Goal: Information Seeking & Learning: Understand process/instructions

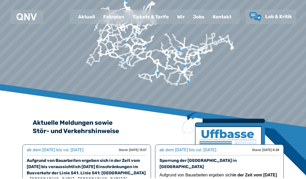
scroll to position [17, 0]
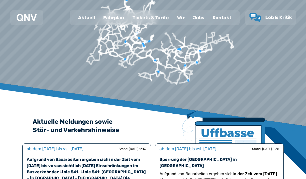
click at [113, 19] on div "Fahrplan" at bounding box center [113, 17] width 29 height 13
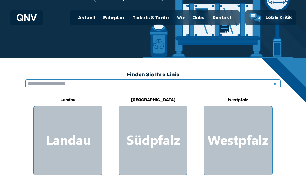
click at [33, 84] on input "text" at bounding box center [152, 83] width 255 height 9
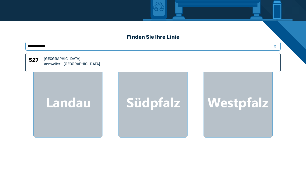
type input "**********"
click at [49, 99] on div "Annweiler - [GEOGRAPHIC_DATA]" at bounding box center [160, 101] width 233 height 5
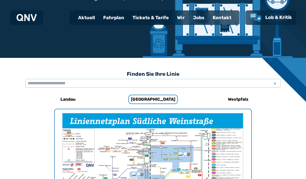
scroll to position [91, 0]
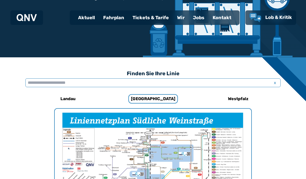
click at [34, 82] on input "text" at bounding box center [152, 82] width 255 height 9
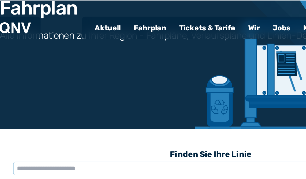
scroll to position [64, 0]
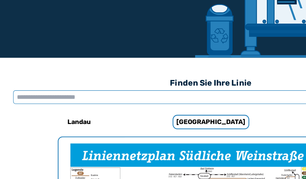
click at [25, 105] on input "text" at bounding box center [152, 109] width 255 height 9
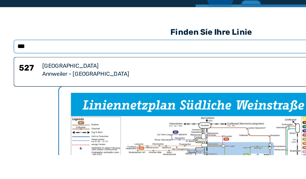
type input "***"
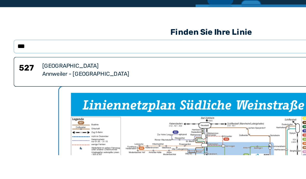
click at [44, 124] on div "Annweiler - [GEOGRAPHIC_DATA]" at bounding box center [160, 126] width 233 height 5
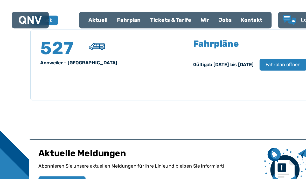
scroll to position [342, 0]
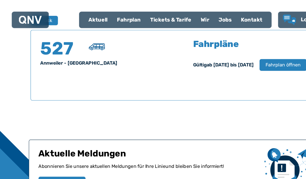
click at [248, 60] on button "Fahrplan öffnen" at bounding box center [250, 57] width 42 height 10
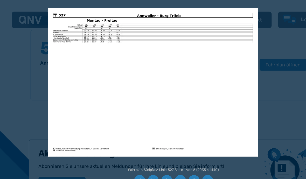
scroll to position [158, 0]
